Goal: Information Seeking & Learning: Learn about a topic

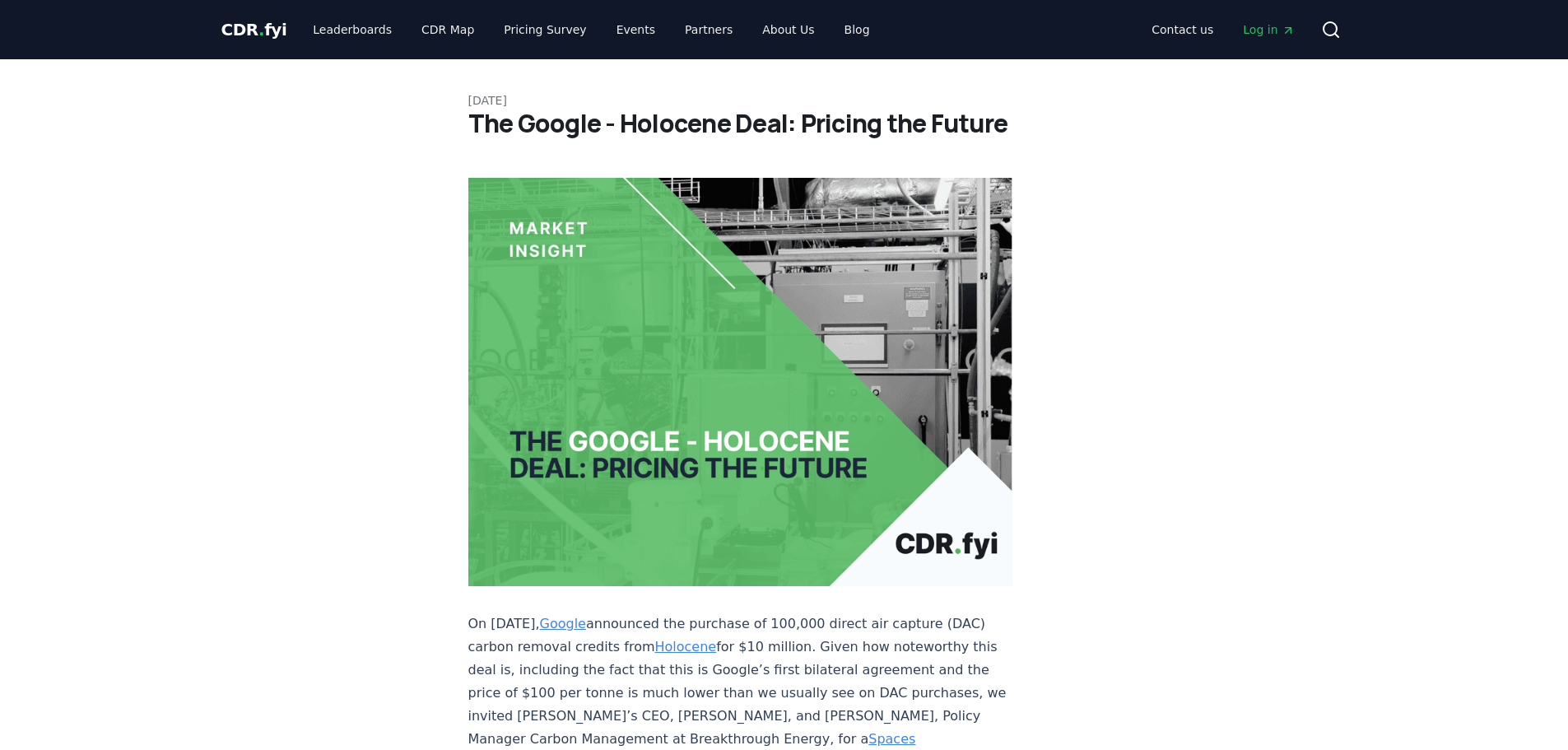
scroll to position [82, 0]
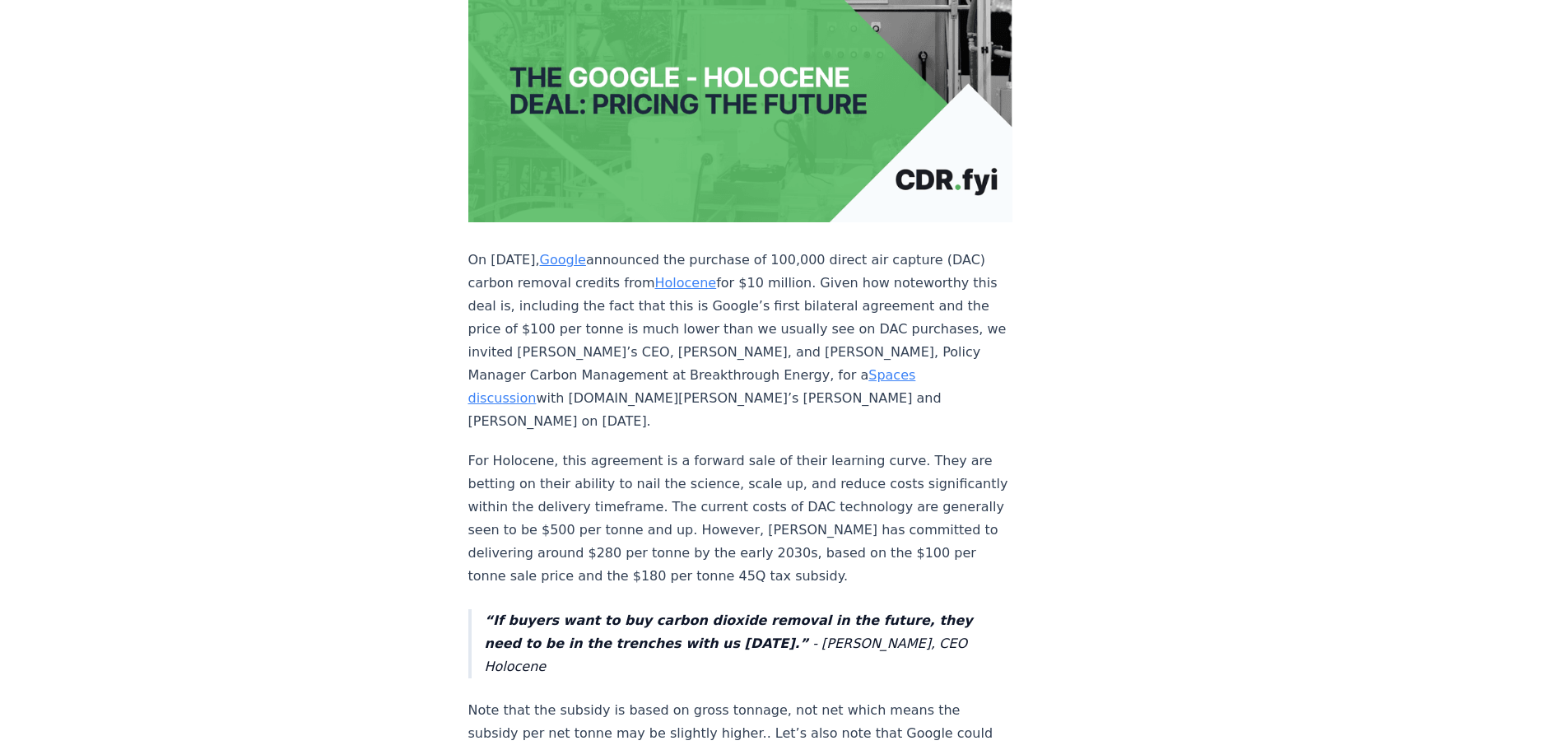
scroll to position [411, 0]
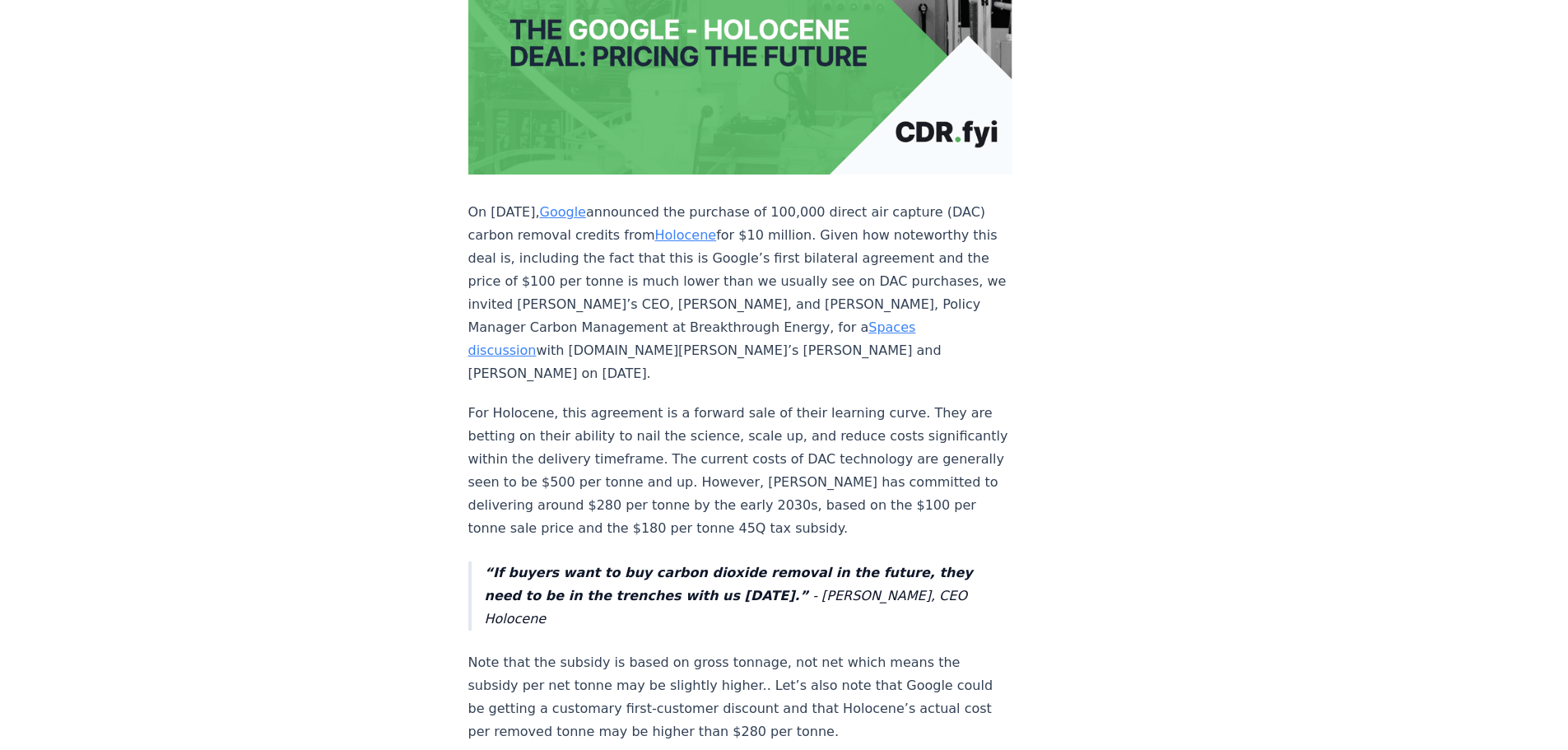
click at [876, 442] on p "For Holocene, this agreement is a forward sale of their learning curve. They ar…" at bounding box center [740, 471] width 545 height 138
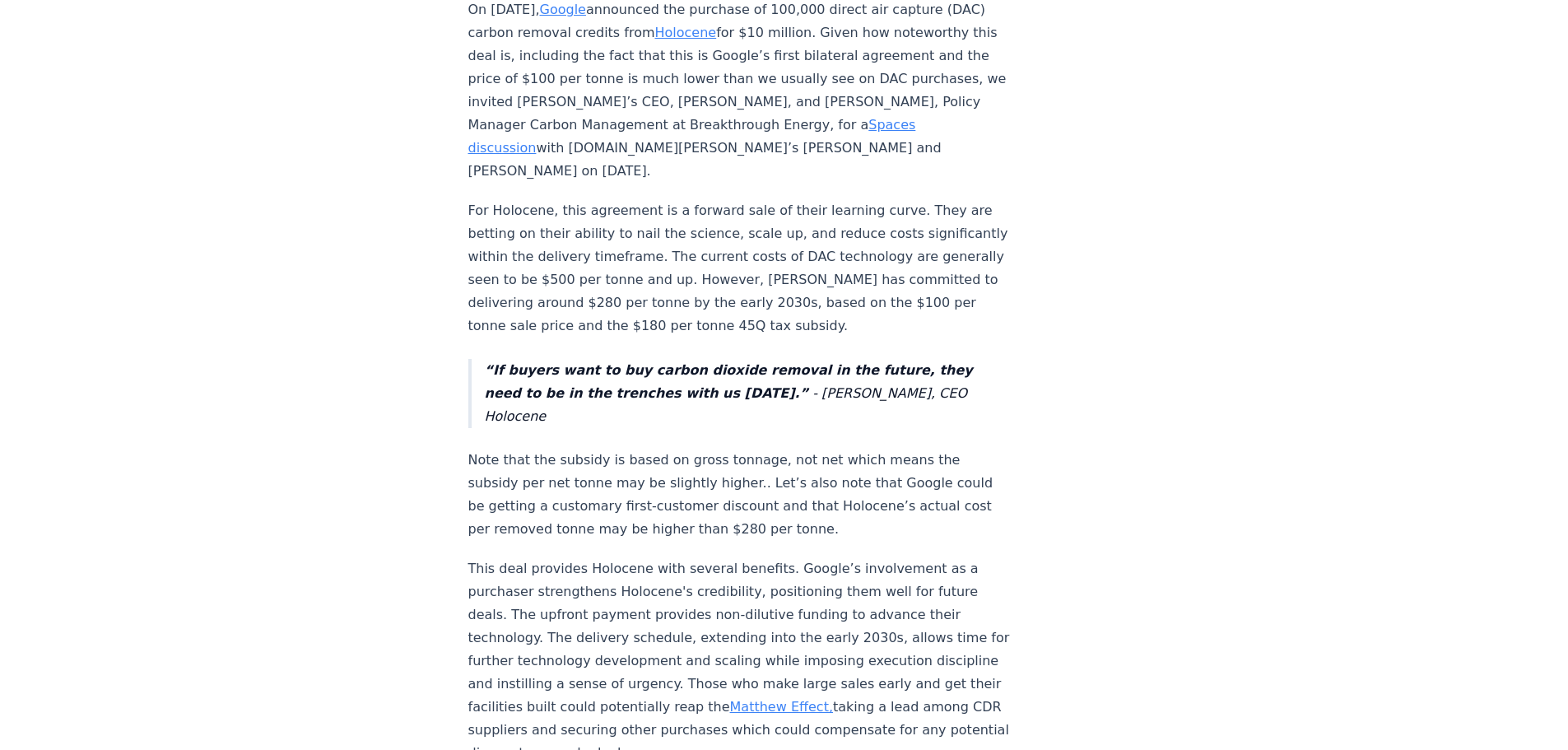
scroll to position [659, 0]
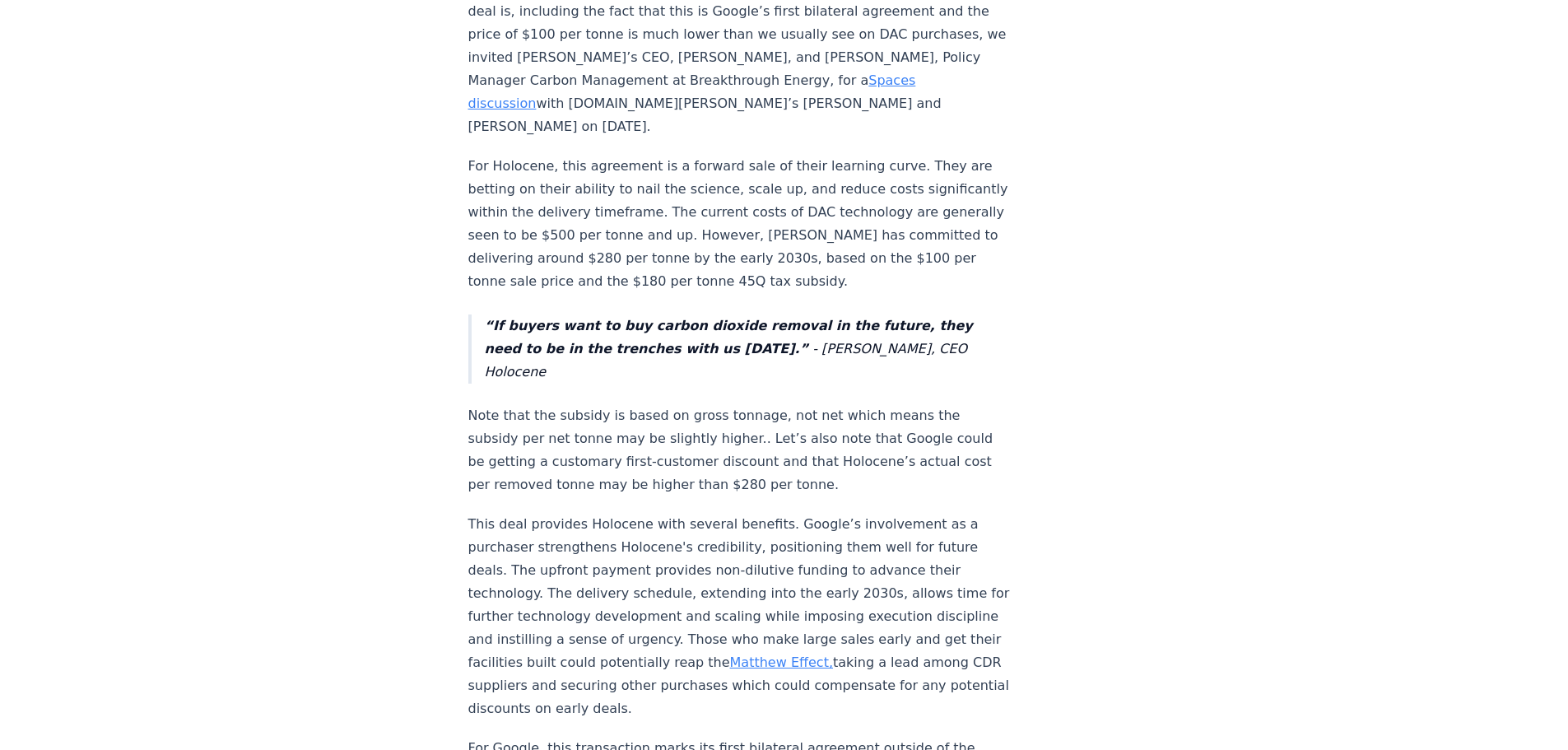
click at [857, 513] on p "This deal provides Holocene with several benefits. Google’s involvement as a pu…" at bounding box center [740, 616] width 545 height 207
click at [375, 347] on div "[DATE] The Google - Holocene Deal: Pricing the Future On [DATE], Google announc…" at bounding box center [784, 637] width 1153 height 2472
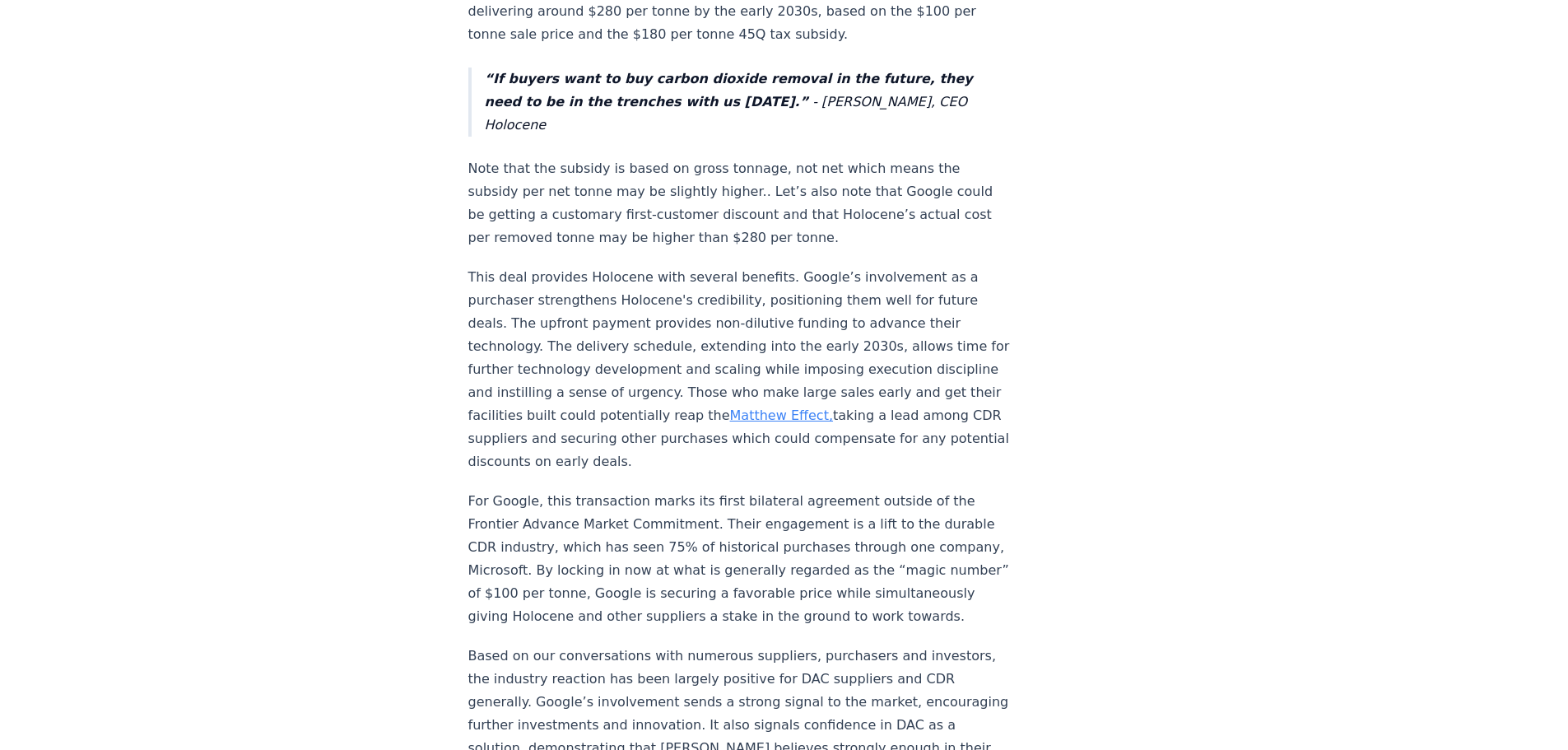
click at [375, 347] on div "[DATE] The Google - Holocene Deal: Pricing the Future On [DATE], Google announc…" at bounding box center [784, 389] width 1153 height 2472
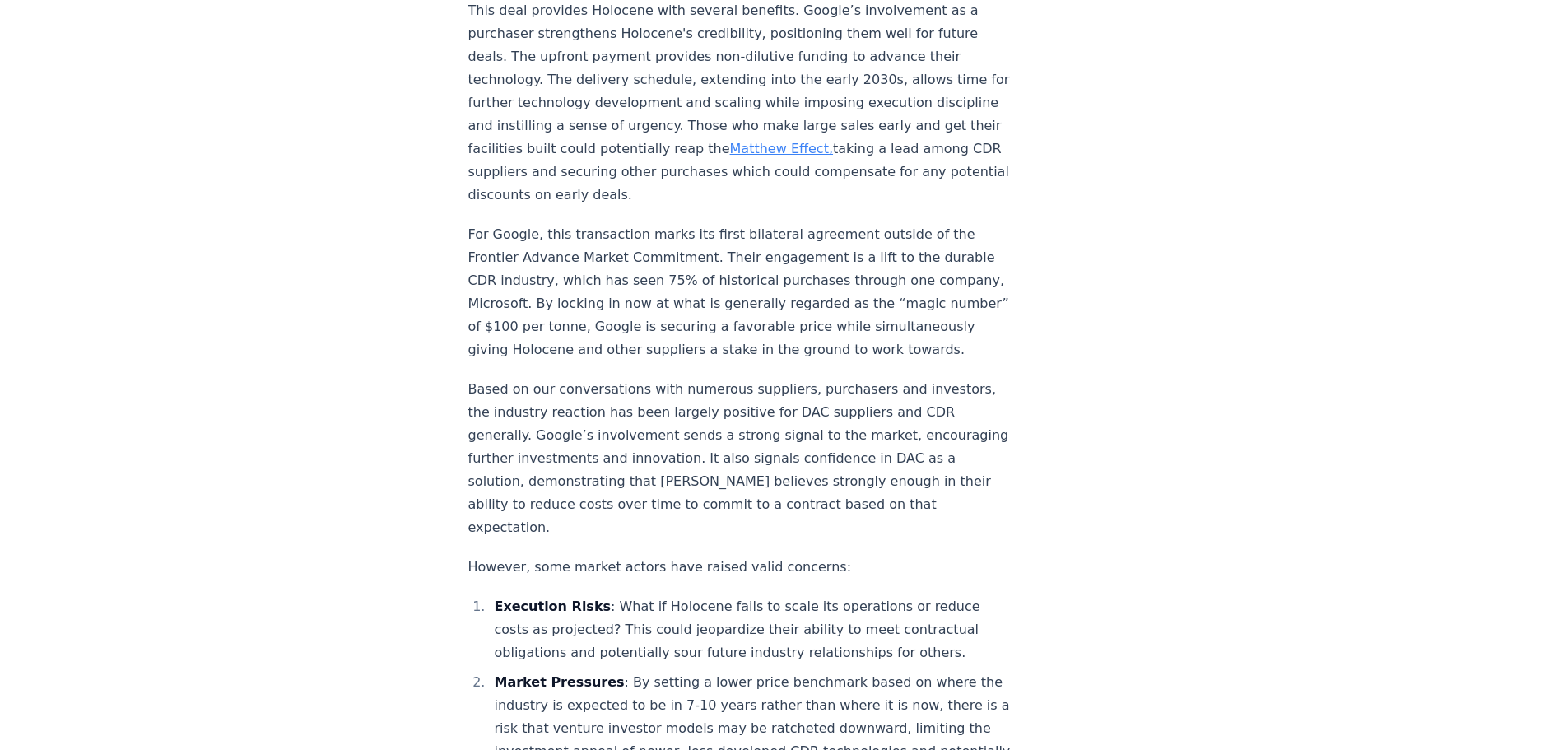
scroll to position [1317, 0]
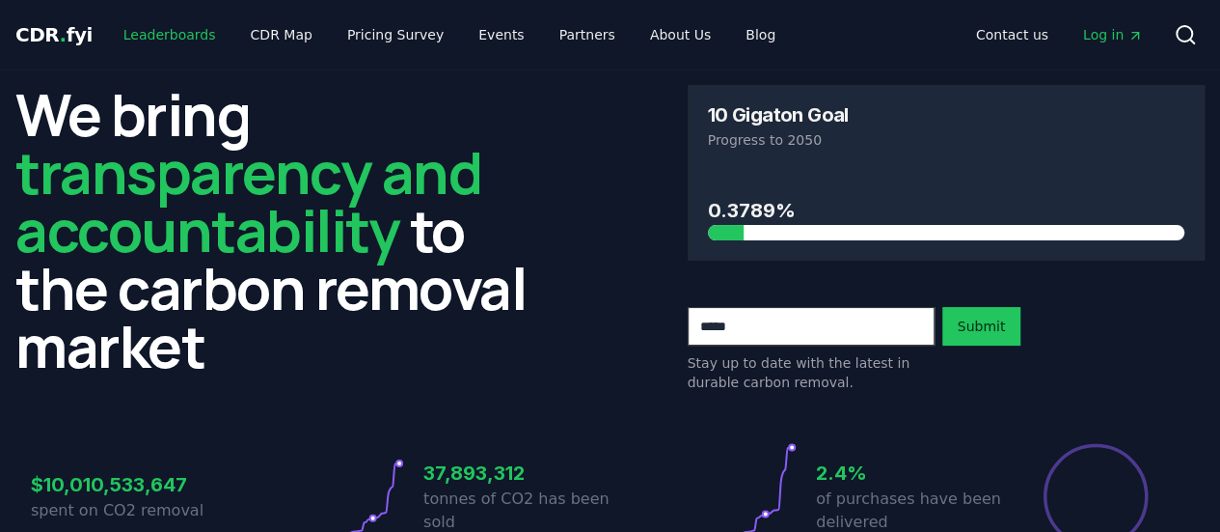
click at [158, 32] on link "Leaderboards" at bounding box center [169, 34] width 123 height 35
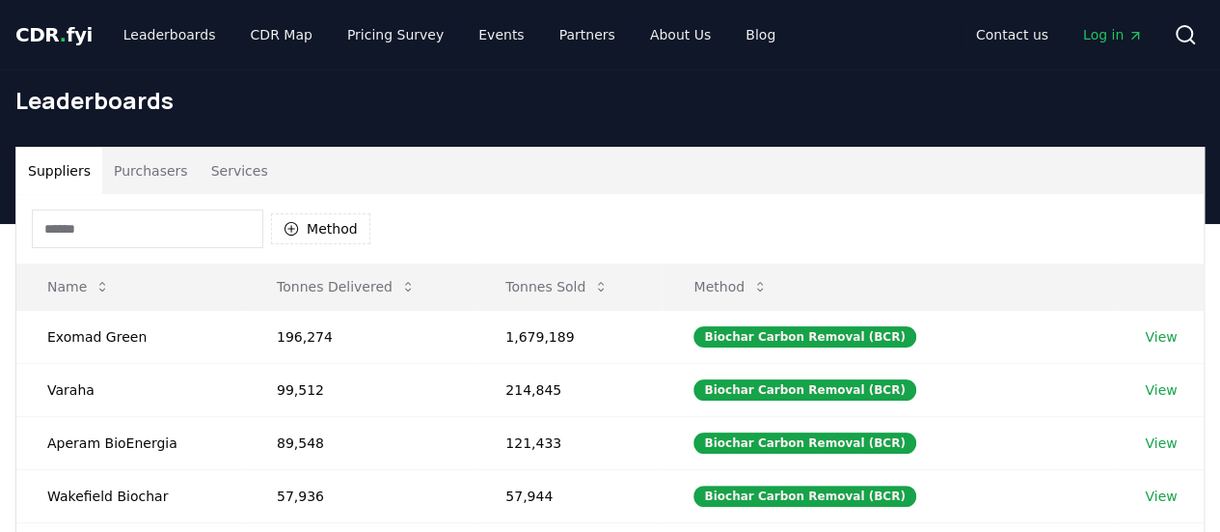
click at [162, 175] on button "Purchasers" at bounding box center [150, 171] width 97 height 46
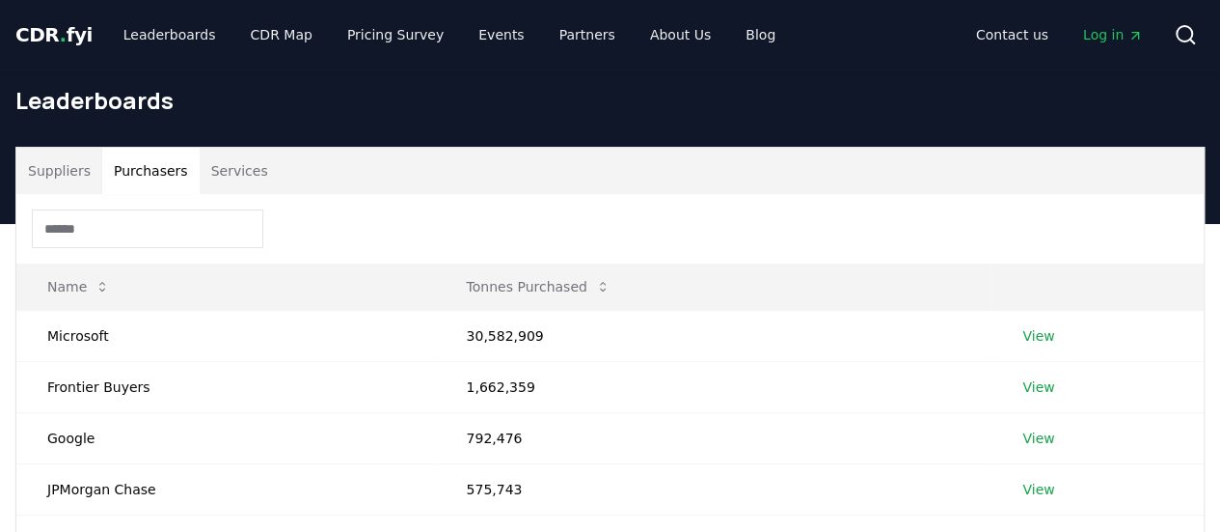
click at [822, 186] on div "Suppliers Purchasers Services" at bounding box center [610, 171] width 1188 height 46
click at [278, 37] on link "CDR Map" at bounding box center [281, 34] width 93 height 35
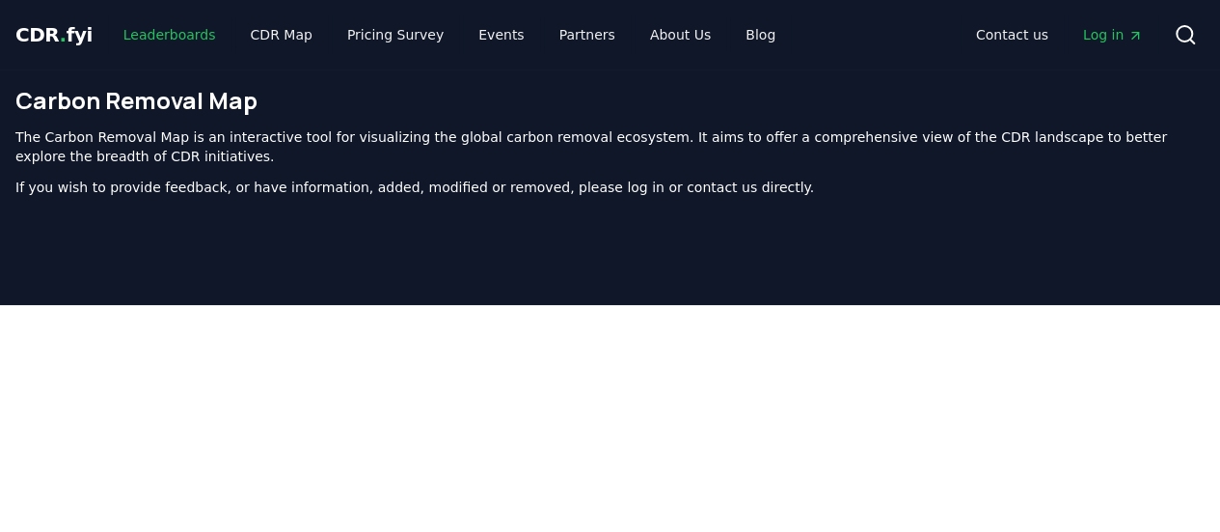
click at [149, 22] on link "Leaderboards" at bounding box center [169, 34] width 123 height 35
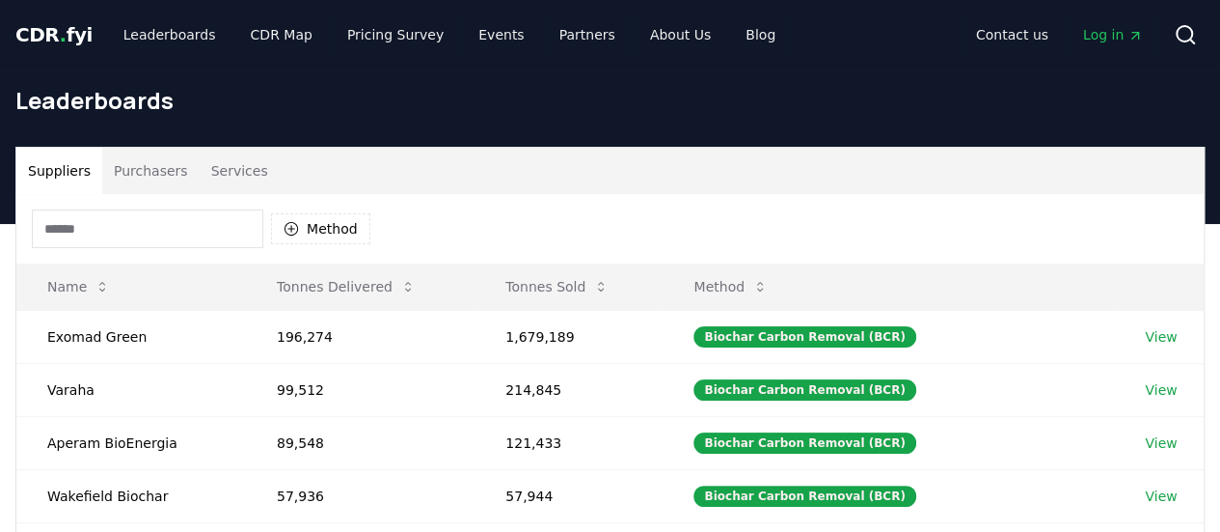
click at [135, 239] on input at bounding box center [148, 228] width 232 height 39
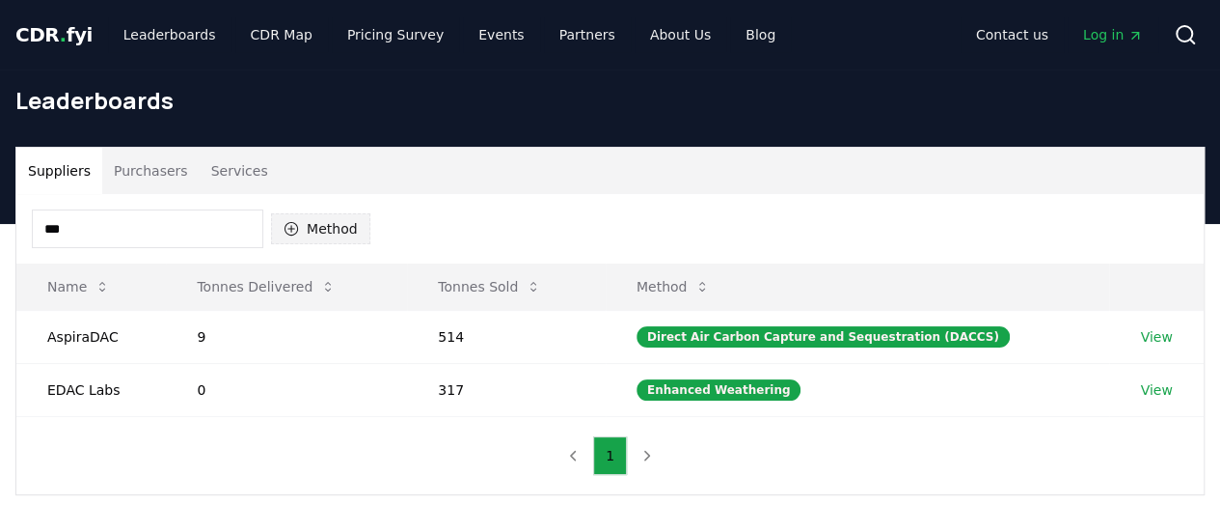
type input "***"
click at [345, 231] on button "Method" at bounding box center [320, 228] width 99 height 31
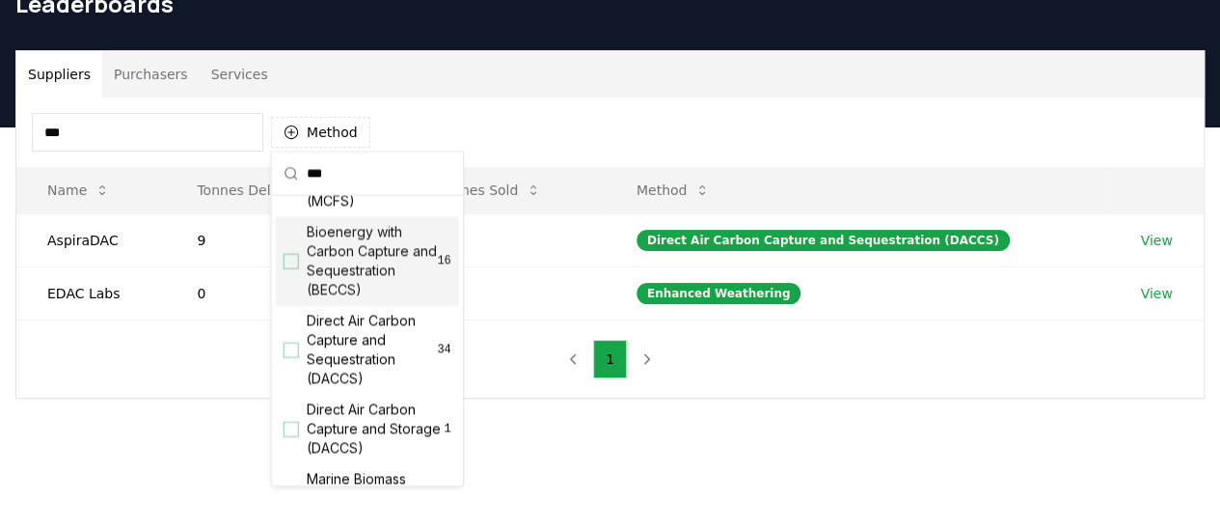
scroll to position [96, 0]
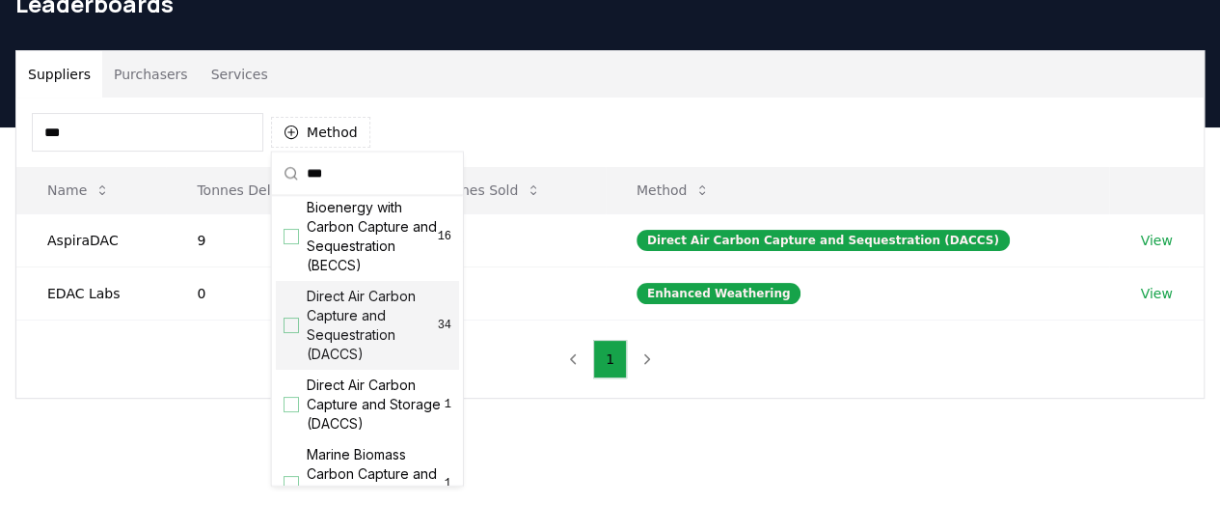
type input "***"
click at [295, 328] on div "Suggestions" at bounding box center [291, 324] width 15 height 15
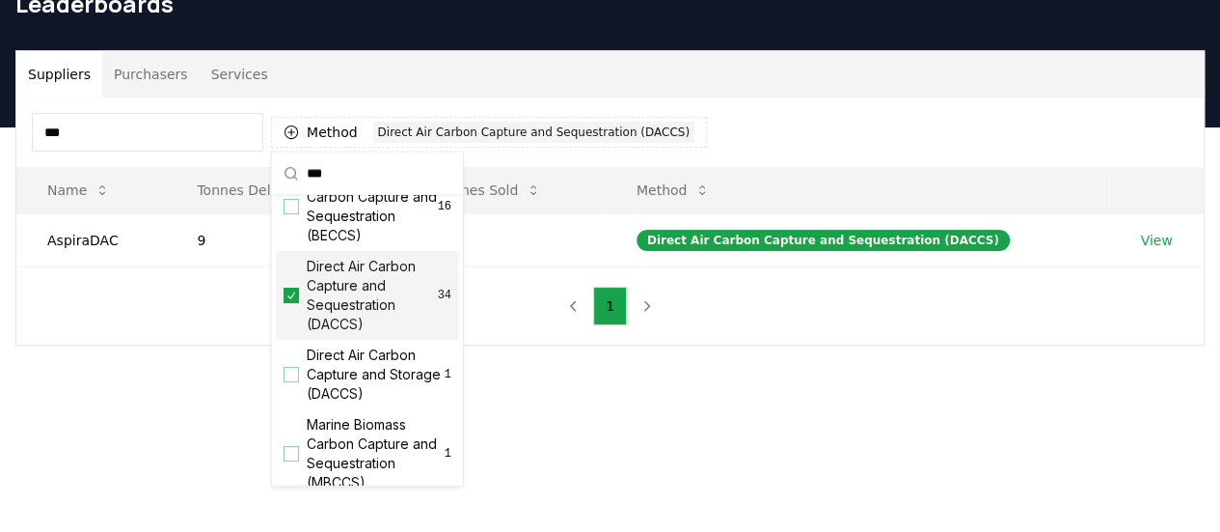
scroll to position [143, 0]
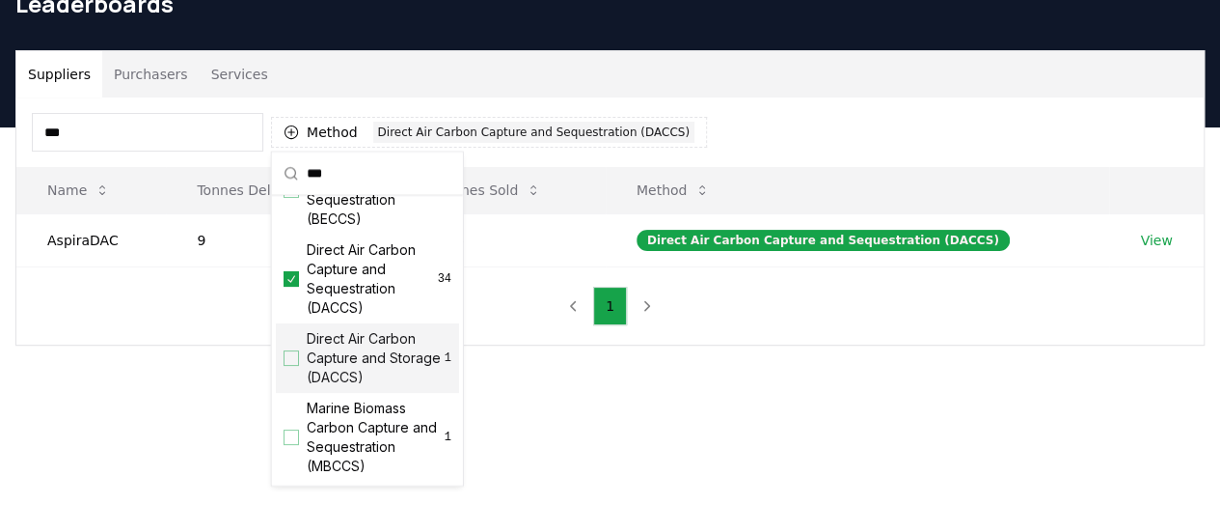
click at [295, 354] on div "Suggestions" at bounding box center [291, 357] width 15 height 15
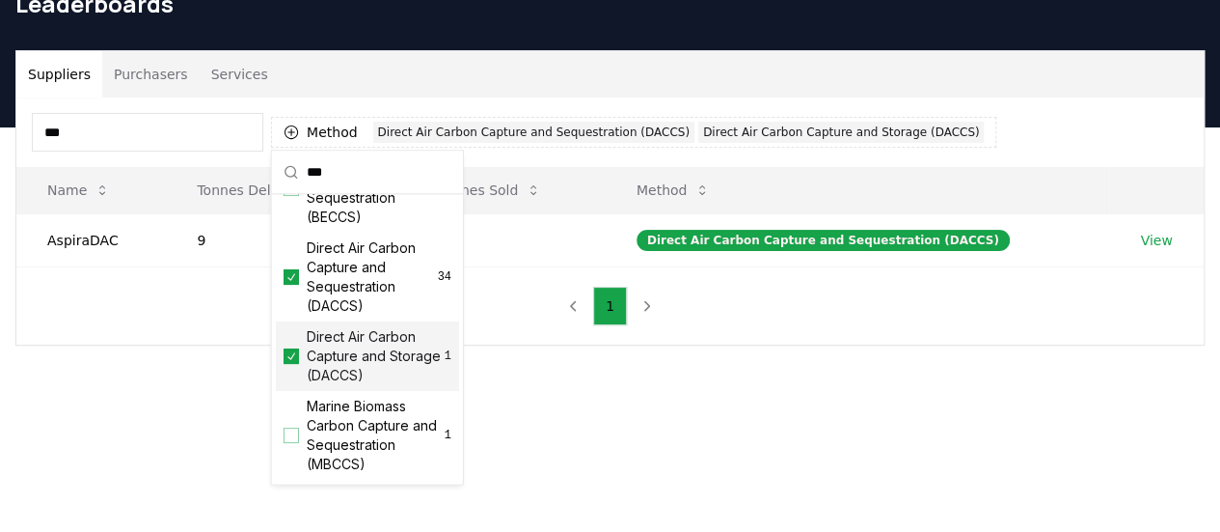
scroll to position [193, 0]
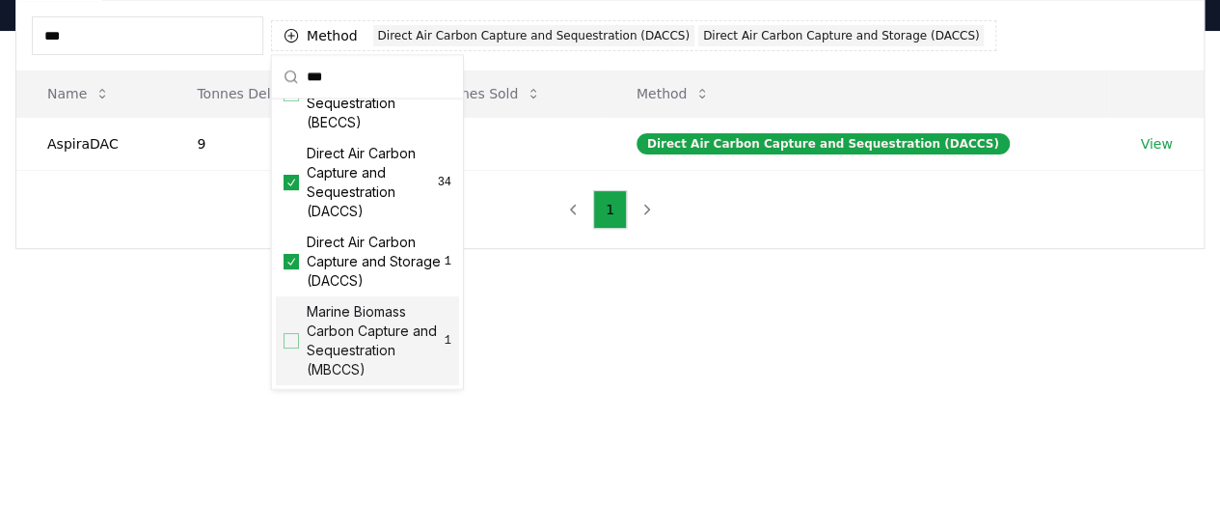
click at [741, 372] on main "Suppliers Purchasers Services *** Method 2 Direct Air Carbon Capture and Seques…" at bounding box center [610, 297] width 1220 height 532
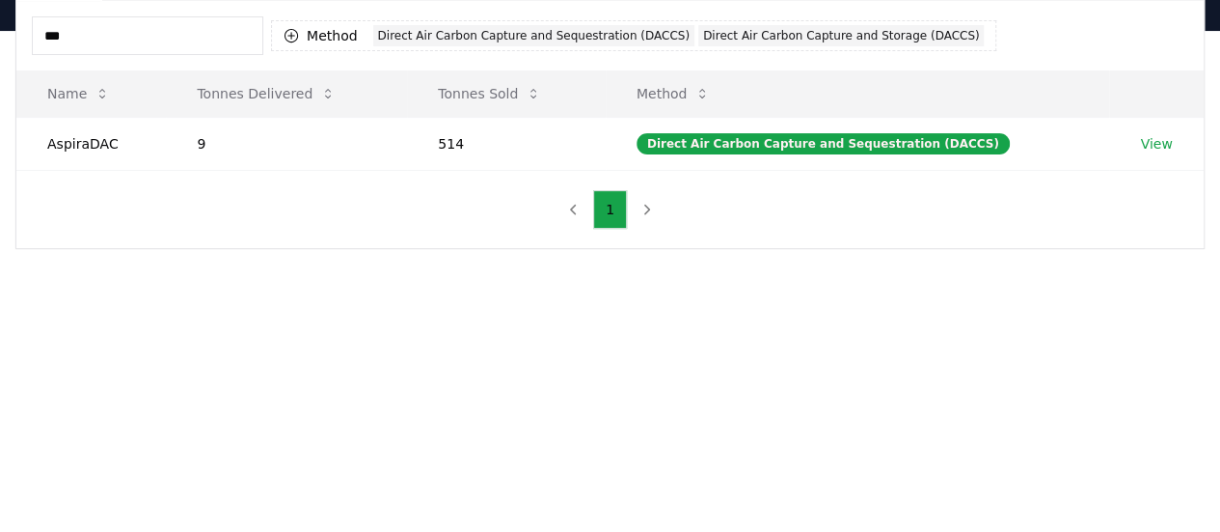
drag, startPoint x: 163, startPoint y: 28, endPoint x: -1, endPoint y: 26, distance: 164.0
click at [0, 26] on html "CDR . fyi Leaderboards CDR Map Pricing Survey Events Partners About Us Blog Con…" at bounding box center [610, 339] width 1220 height 1064
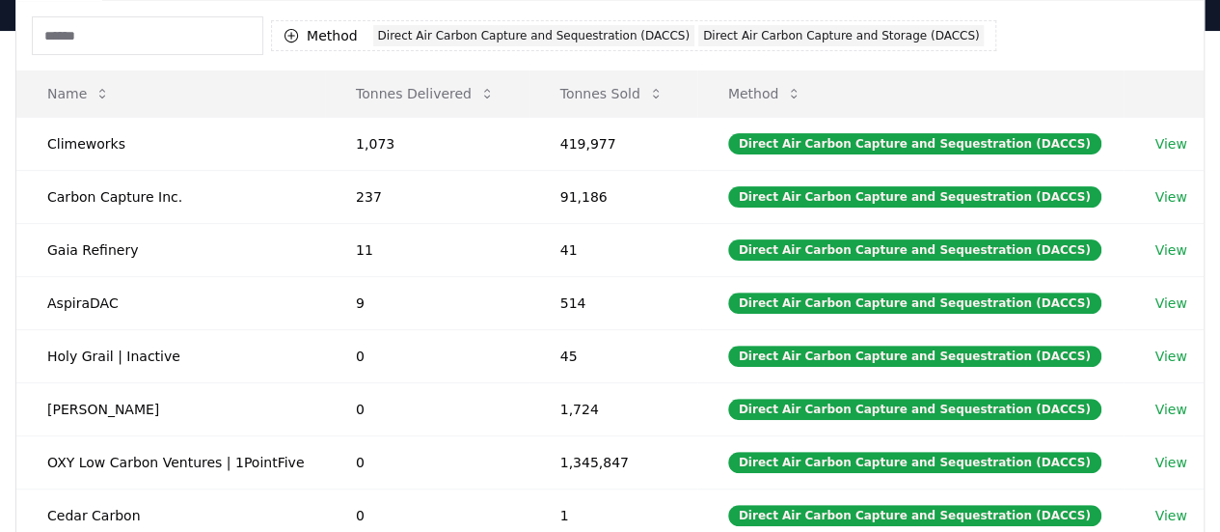
click at [1040, 18] on div "Method 2 Direct Air Carbon Capture and Sequestration (DACCS) Direct Air Carbon …" at bounding box center [610, 35] width 1188 height 69
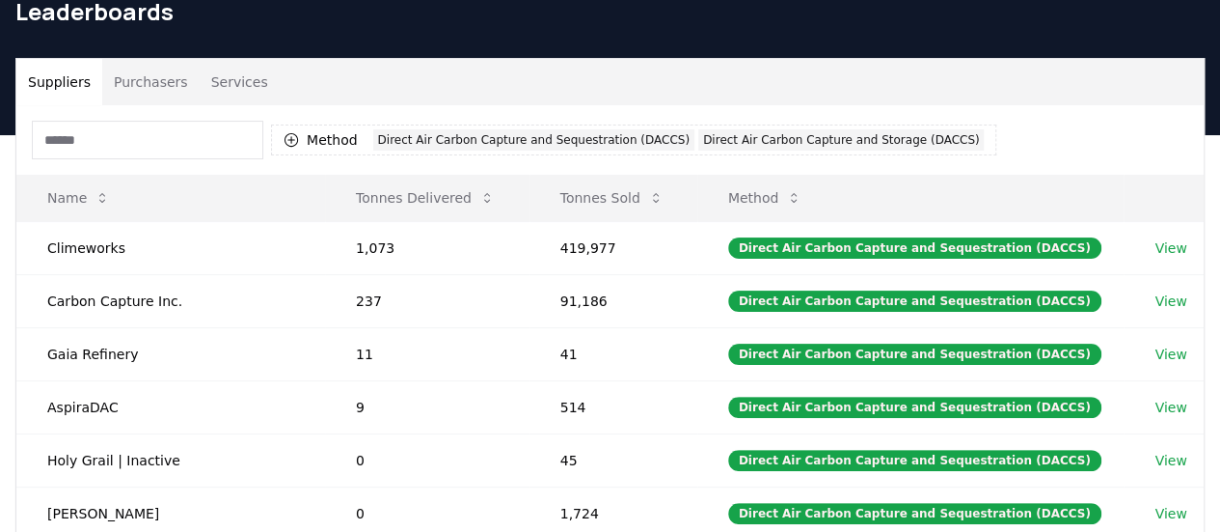
scroll to position [0, 0]
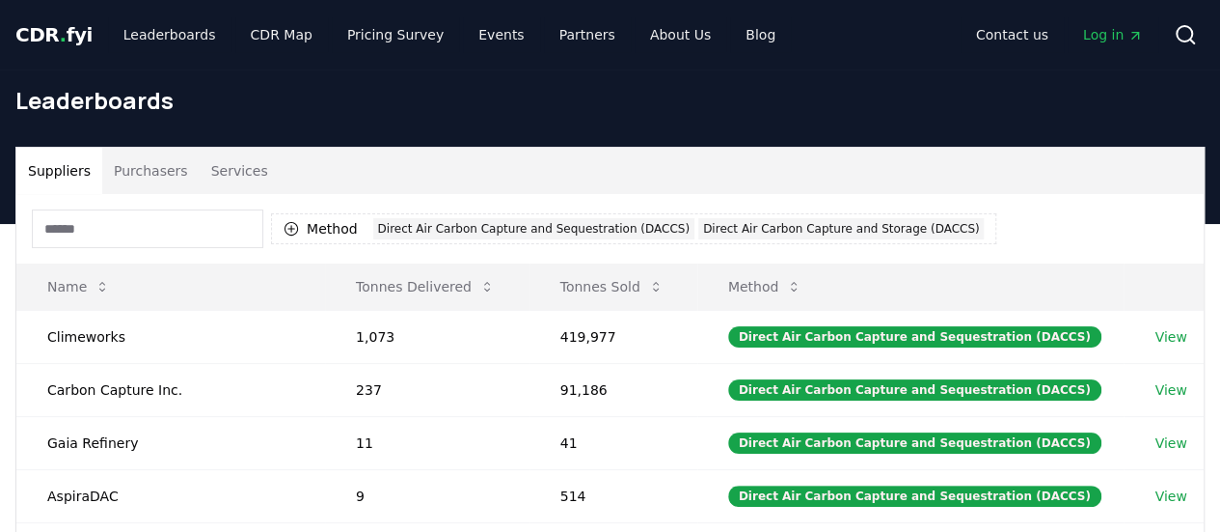
click at [154, 170] on button "Purchasers" at bounding box center [150, 171] width 97 height 46
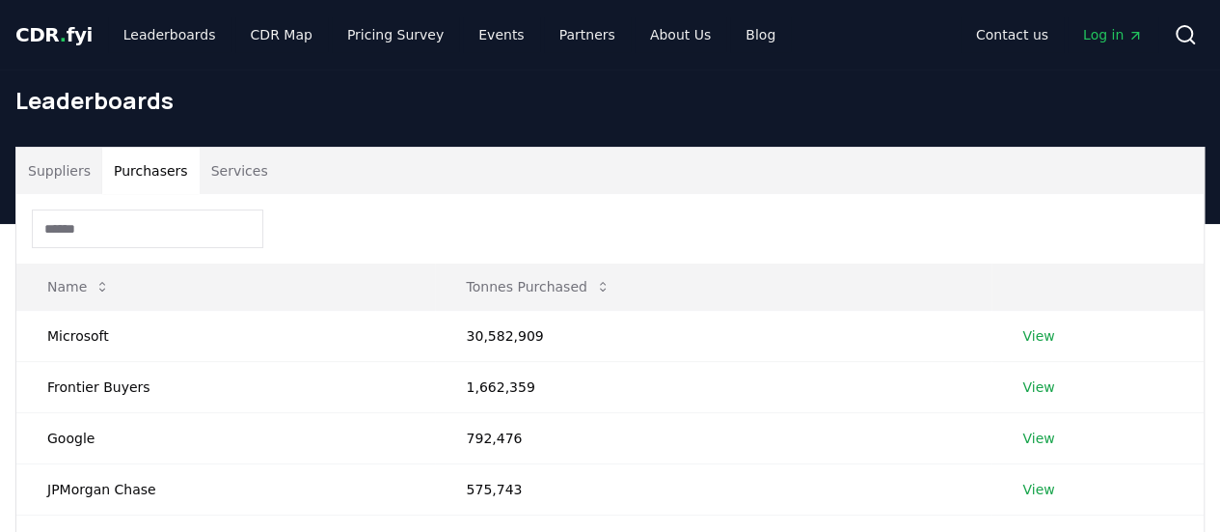
click at [637, 199] on div at bounding box center [610, 228] width 1188 height 69
click at [500, 333] on td "30,582,909" at bounding box center [713, 335] width 557 height 51
click at [74, 342] on td "Microsoft" at bounding box center [225, 335] width 419 height 51
click at [608, 138] on div "Leaderboards" at bounding box center [610, 107] width 1220 height 77
click at [49, 160] on button "Suppliers" at bounding box center [59, 171] width 86 height 46
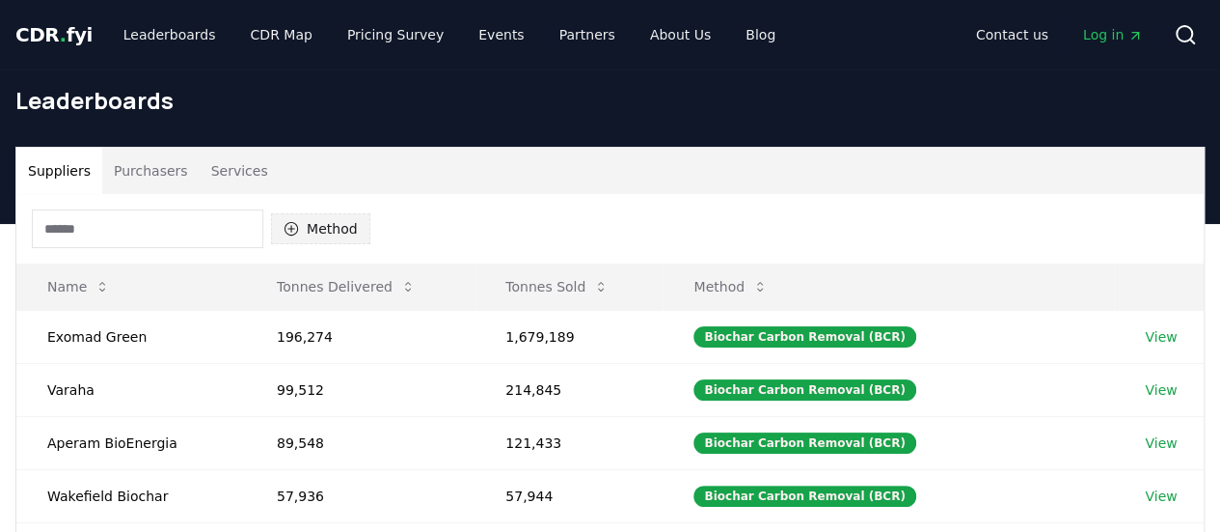
click at [297, 241] on button "Method" at bounding box center [320, 228] width 99 height 31
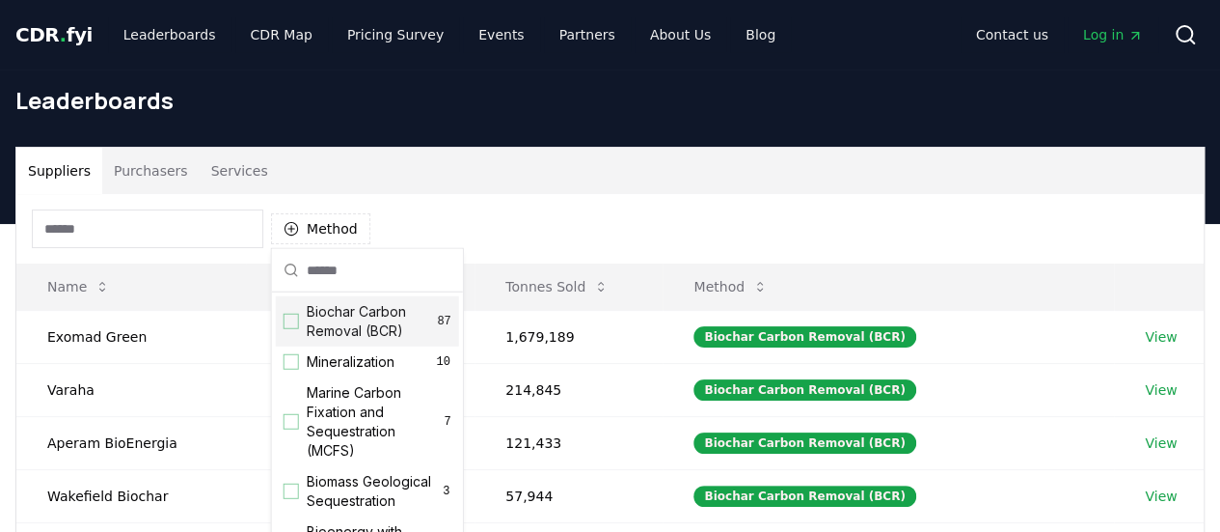
click at [339, 266] on input "text" at bounding box center [379, 270] width 145 height 42
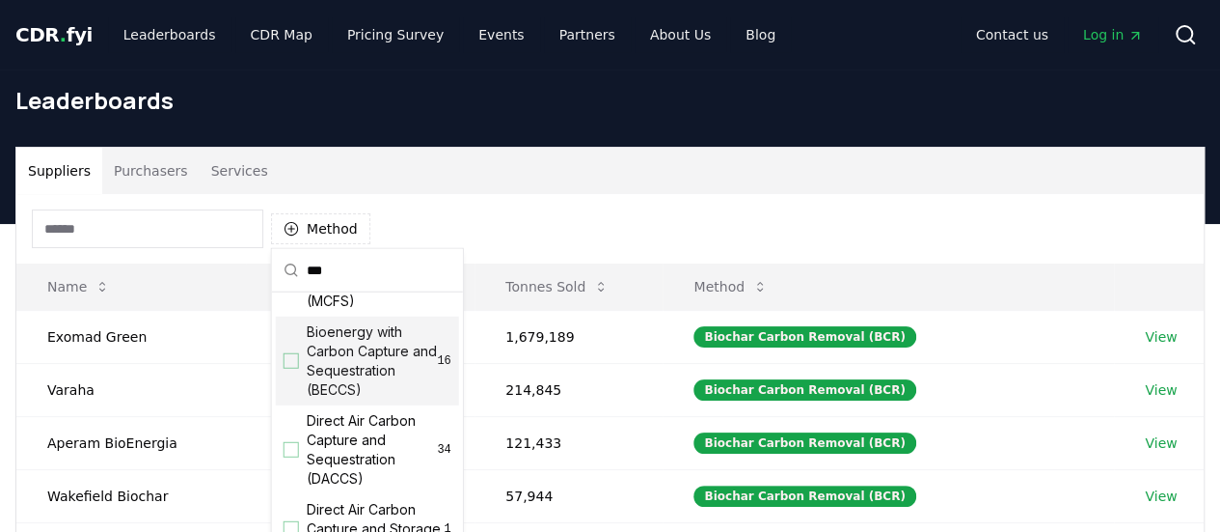
scroll to position [96, 0]
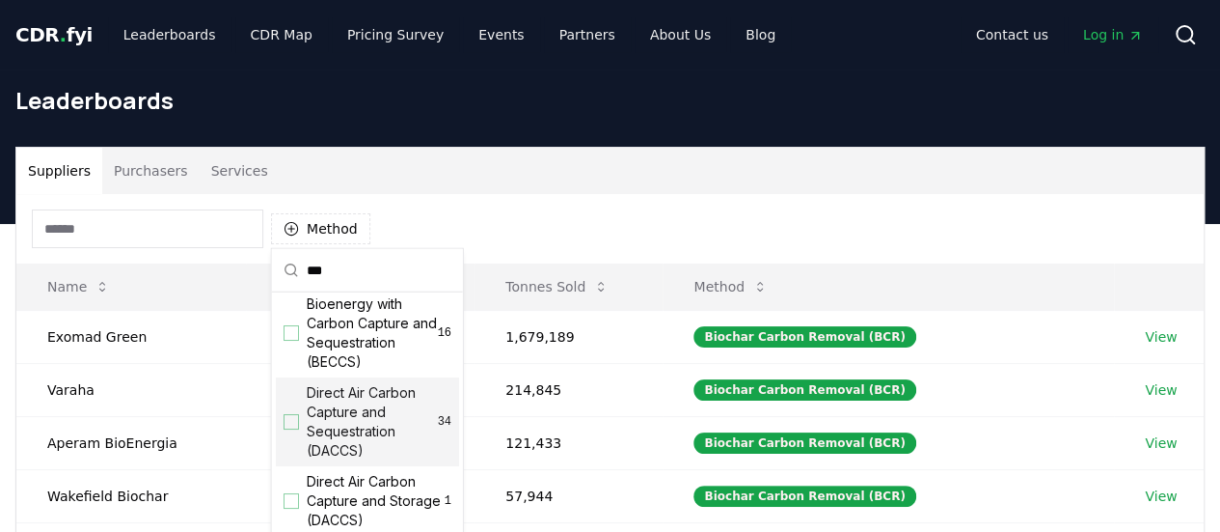
type input "***"
click at [299, 421] on div "Direct Air Carbon Capture and Sequestration (DACCS) 34" at bounding box center [367, 421] width 183 height 89
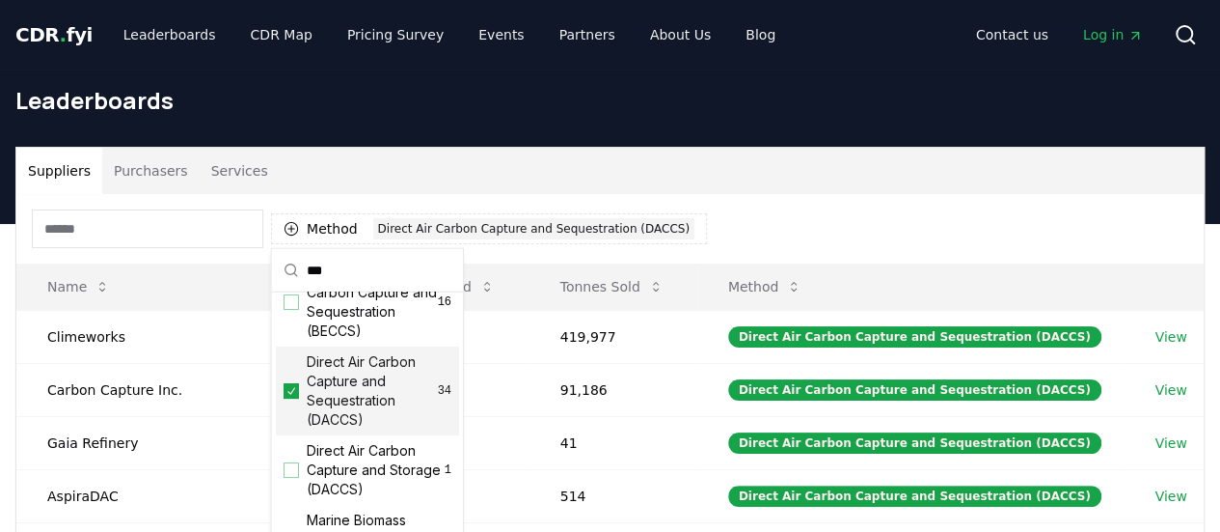
scroll to position [143, 0]
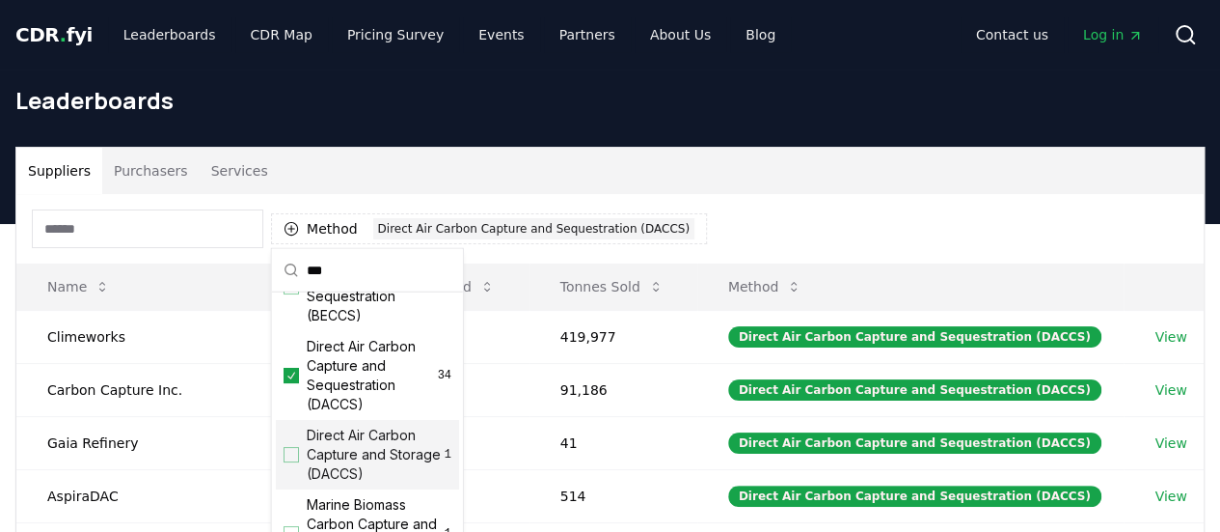
click at [291, 447] on div "Suggestions" at bounding box center [291, 454] width 15 height 15
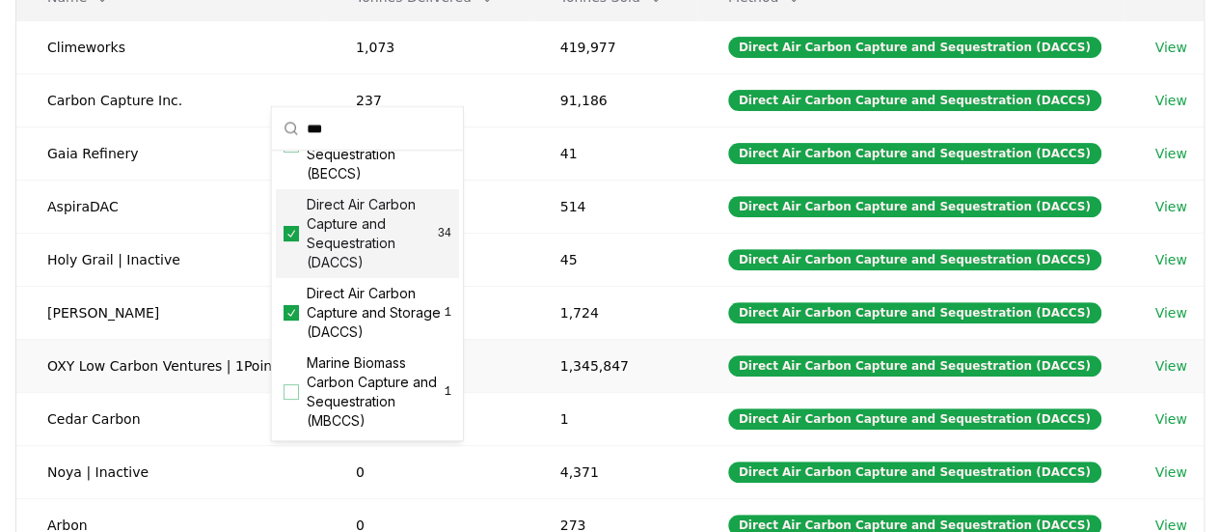
scroll to position [0, 0]
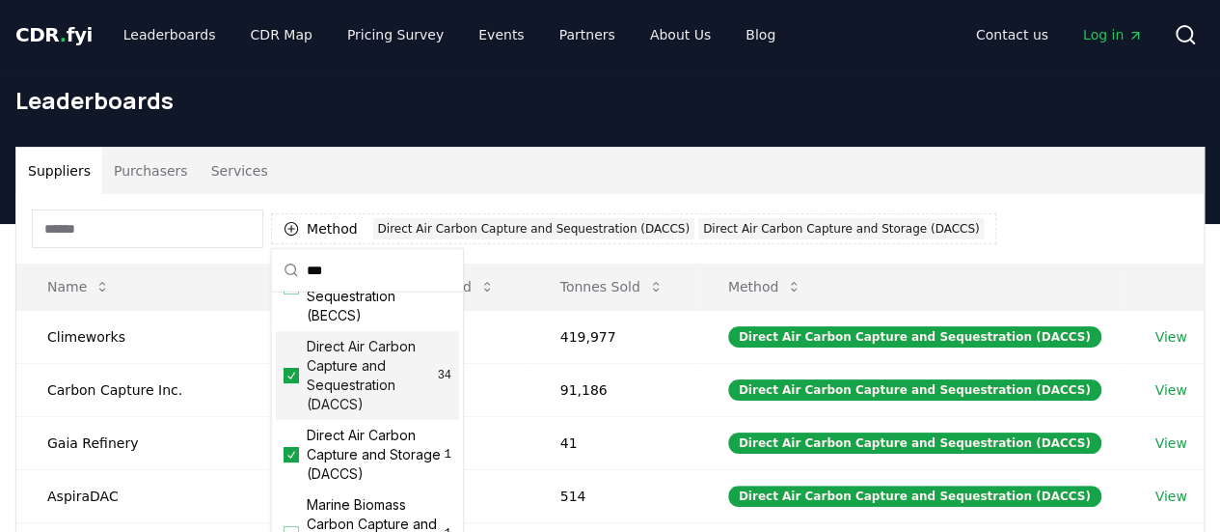
click at [546, 131] on div "Leaderboards" at bounding box center [610, 107] width 1220 height 77
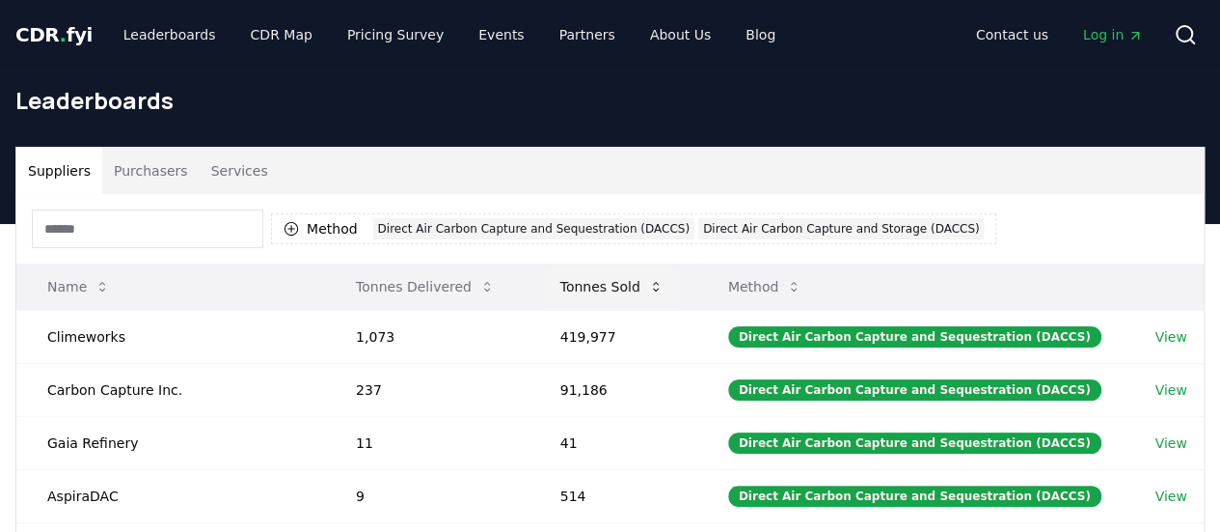
click at [670, 285] on button "Tonnes Sold" at bounding box center [612, 286] width 134 height 39
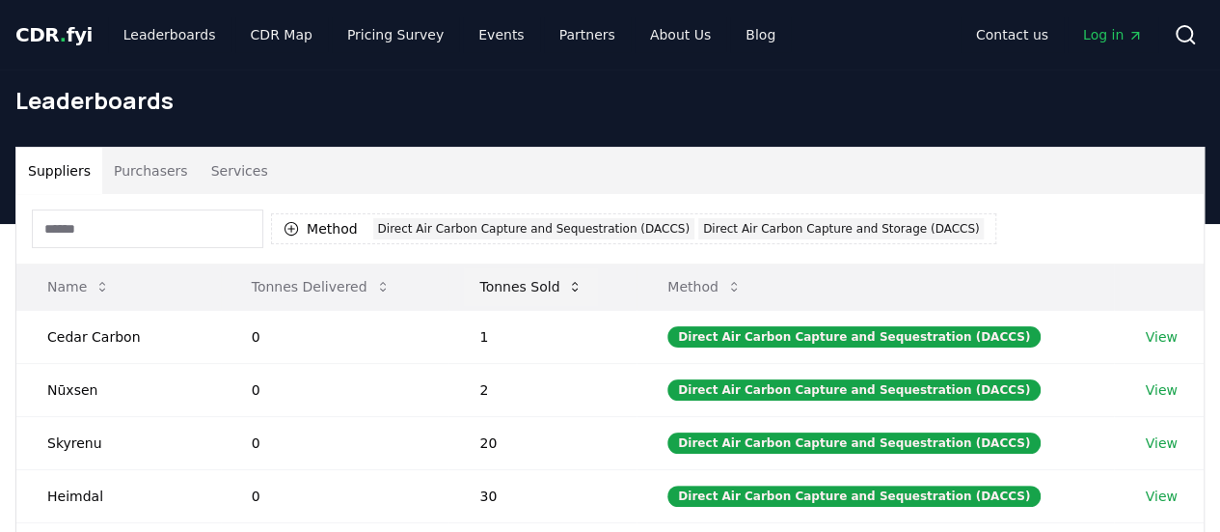
click at [577, 288] on icon at bounding box center [574, 286] width 15 height 15
